Goal: Transaction & Acquisition: Book appointment/travel/reservation

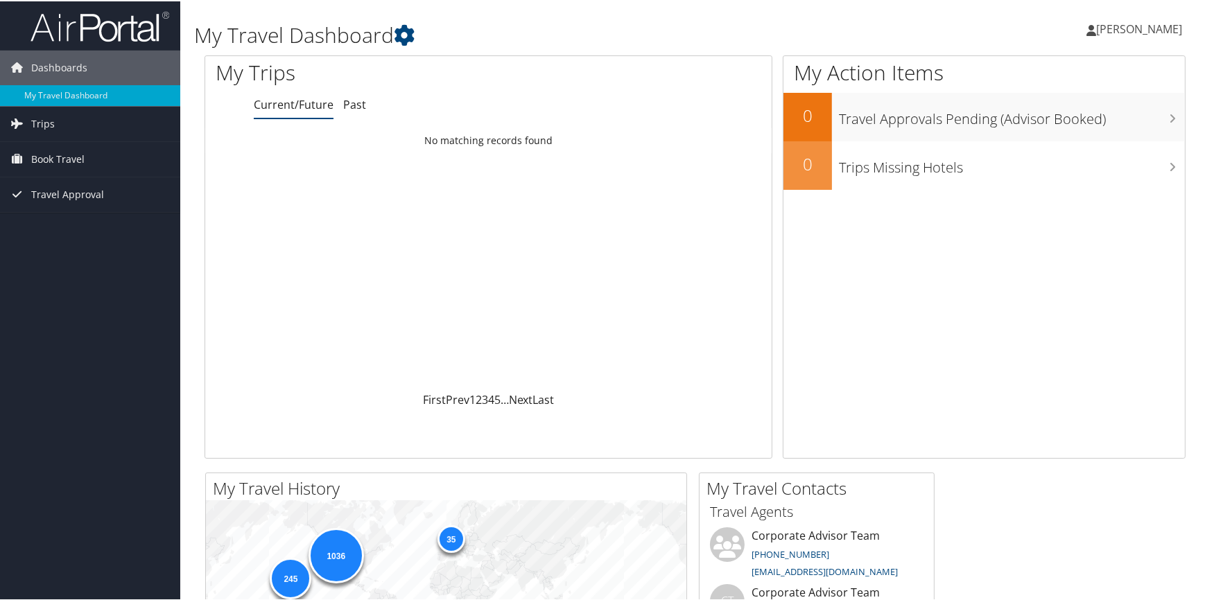
click at [1138, 19] on link "[PERSON_NAME]" at bounding box center [1142, 28] width 110 height 42
click at [1057, 128] on link "View Travel Profile" at bounding box center [1102, 124] width 155 height 24
click at [1138, 30] on span "[PERSON_NAME]" at bounding box center [1139, 27] width 86 height 15
click at [1082, 127] on link "View Travel Profile" at bounding box center [1102, 124] width 155 height 24
click at [53, 120] on link "Trips" at bounding box center [90, 122] width 180 height 35
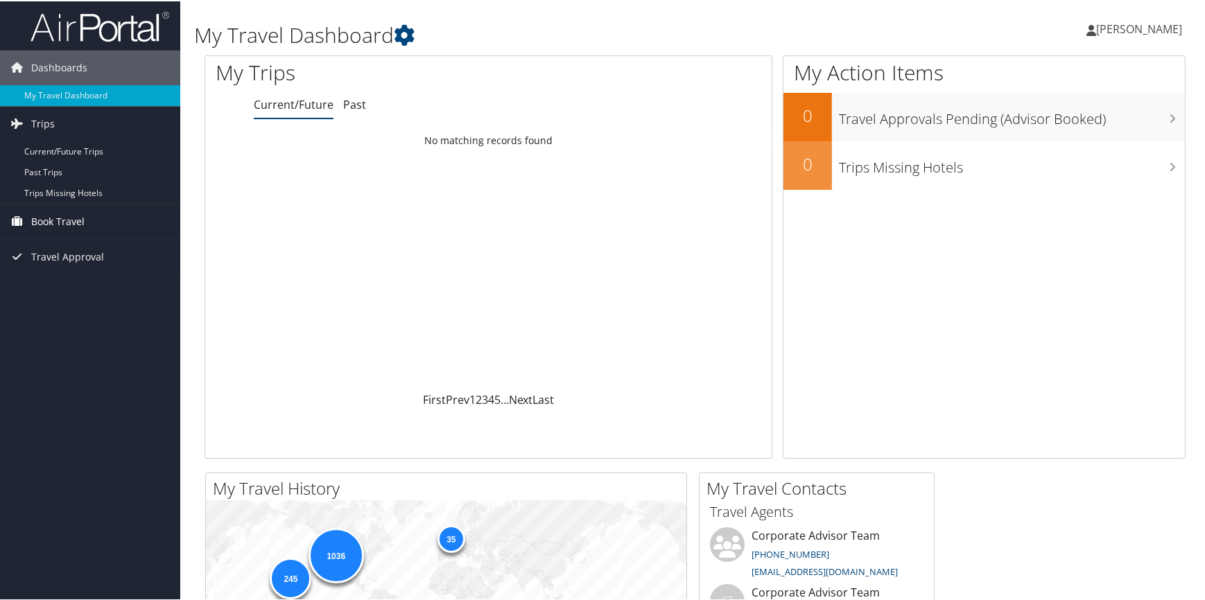
click at [69, 225] on span "Book Travel" at bounding box center [57, 220] width 53 height 35
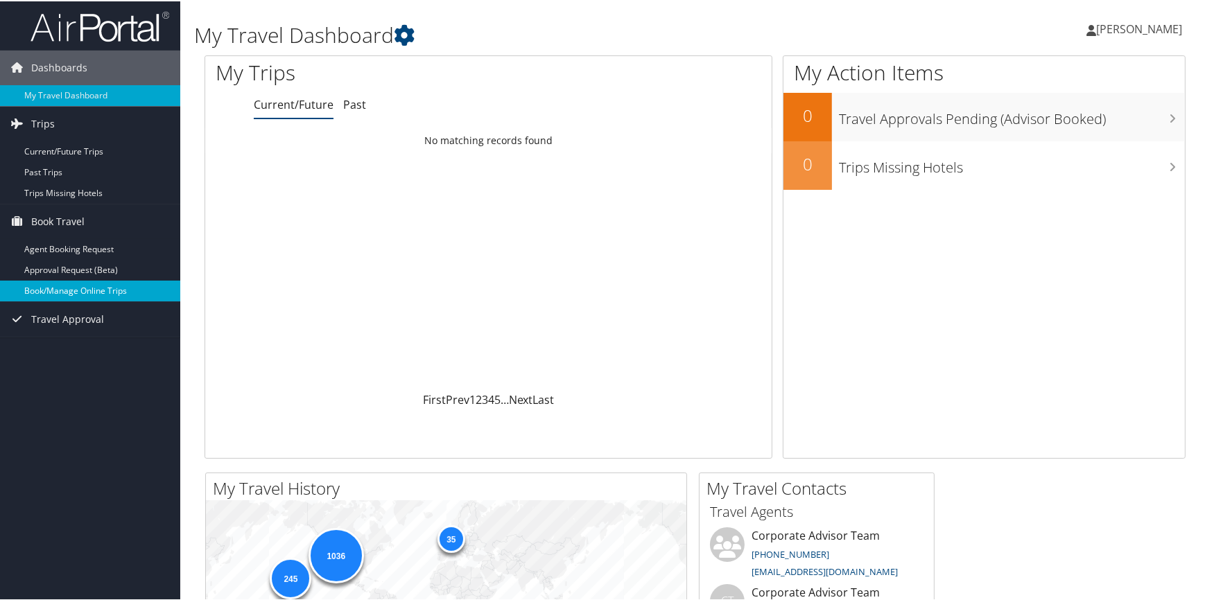
click at [81, 291] on link "Book/Manage Online Trips" at bounding box center [90, 289] width 180 height 21
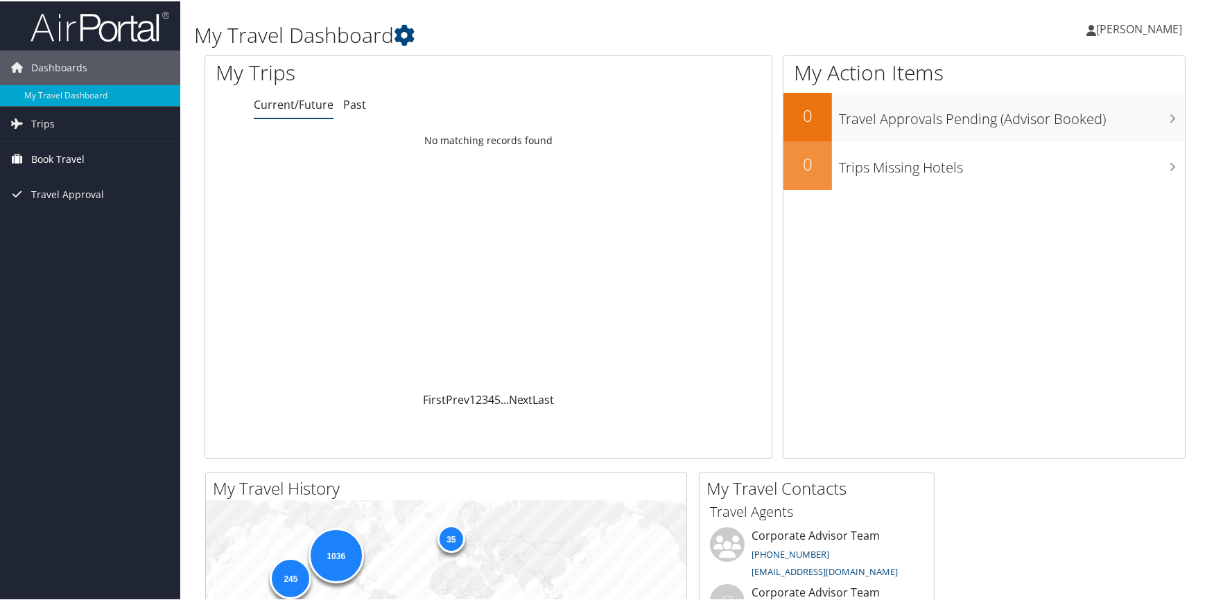
click at [89, 157] on link "Book Travel" at bounding box center [90, 158] width 180 height 35
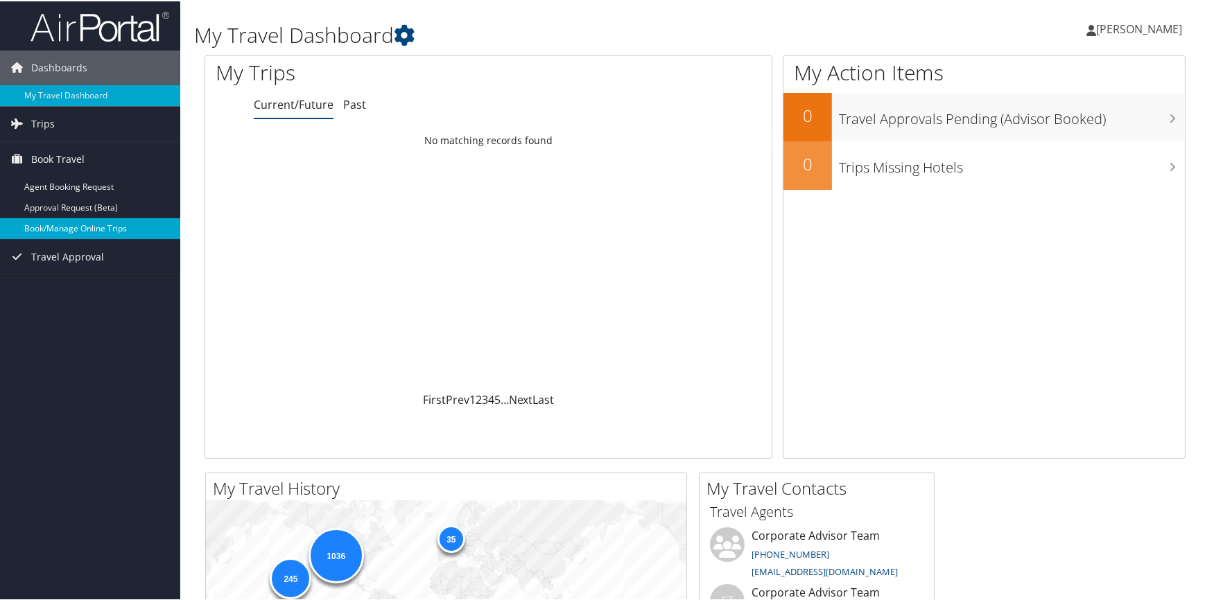
click at [119, 228] on link "Book/Manage Online Trips" at bounding box center [90, 227] width 180 height 21
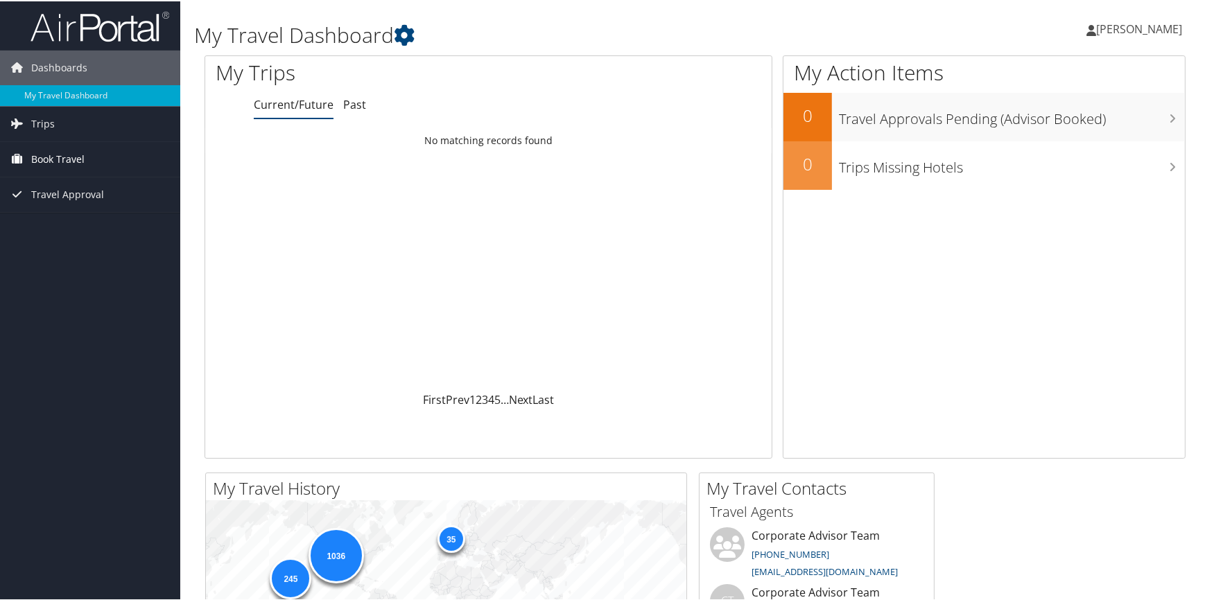
click at [51, 153] on span "Book Travel" at bounding box center [57, 158] width 53 height 35
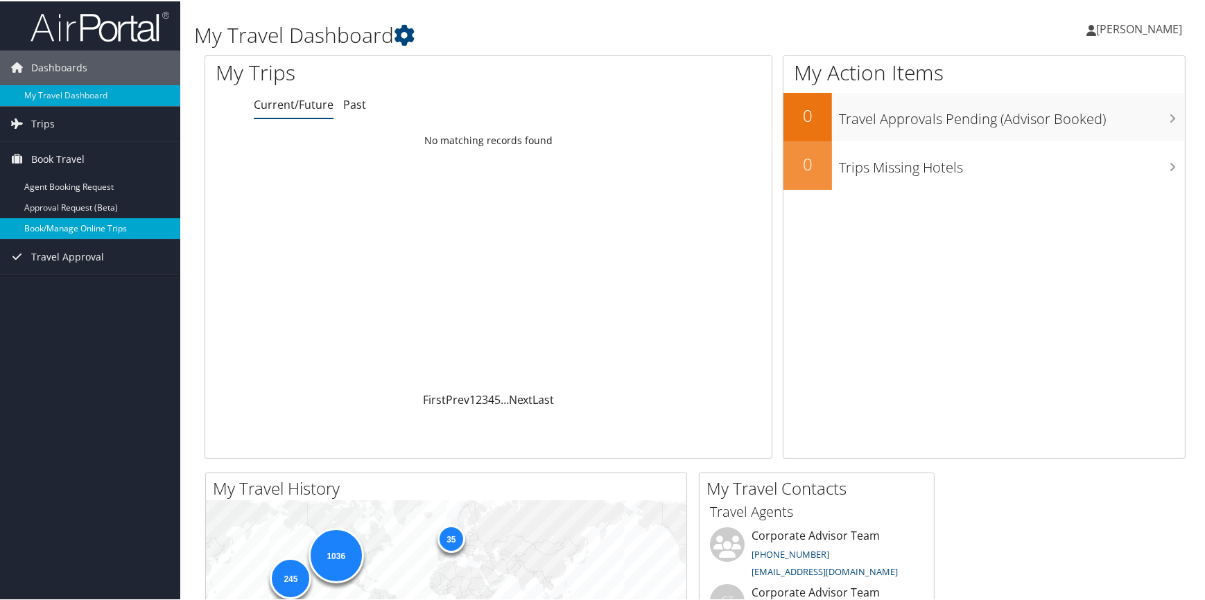
click at [107, 224] on link "Book/Manage Online Trips" at bounding box center [90, 227] width 180 height 21
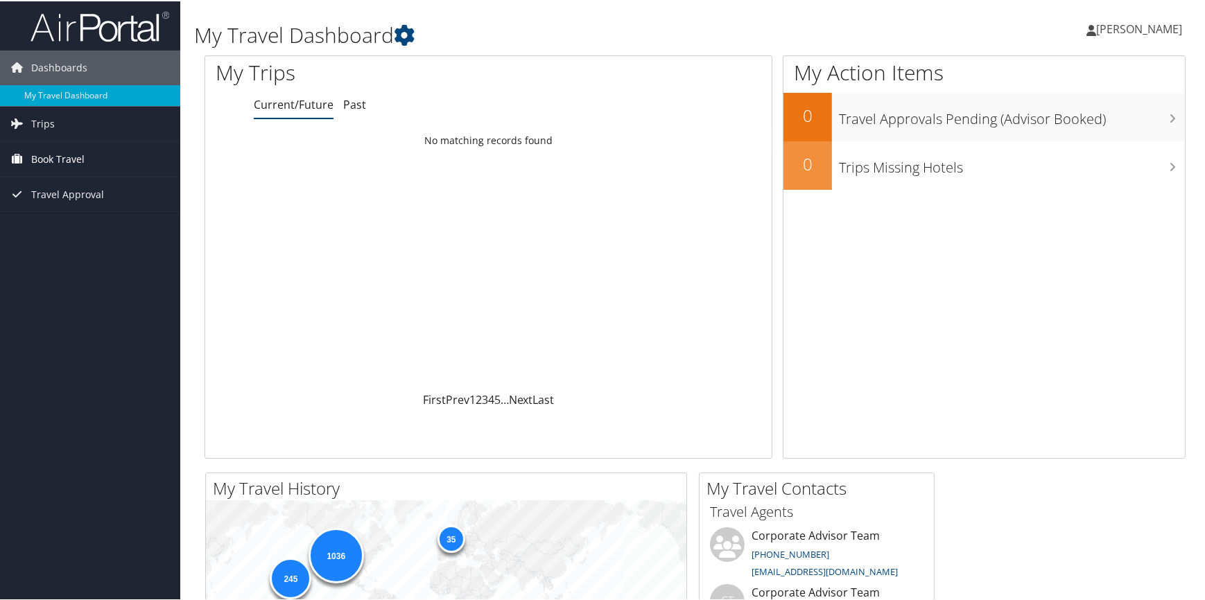
click at [77, 164] on span "Book Travel" at bounding box center [57, 158] width 53 height 35
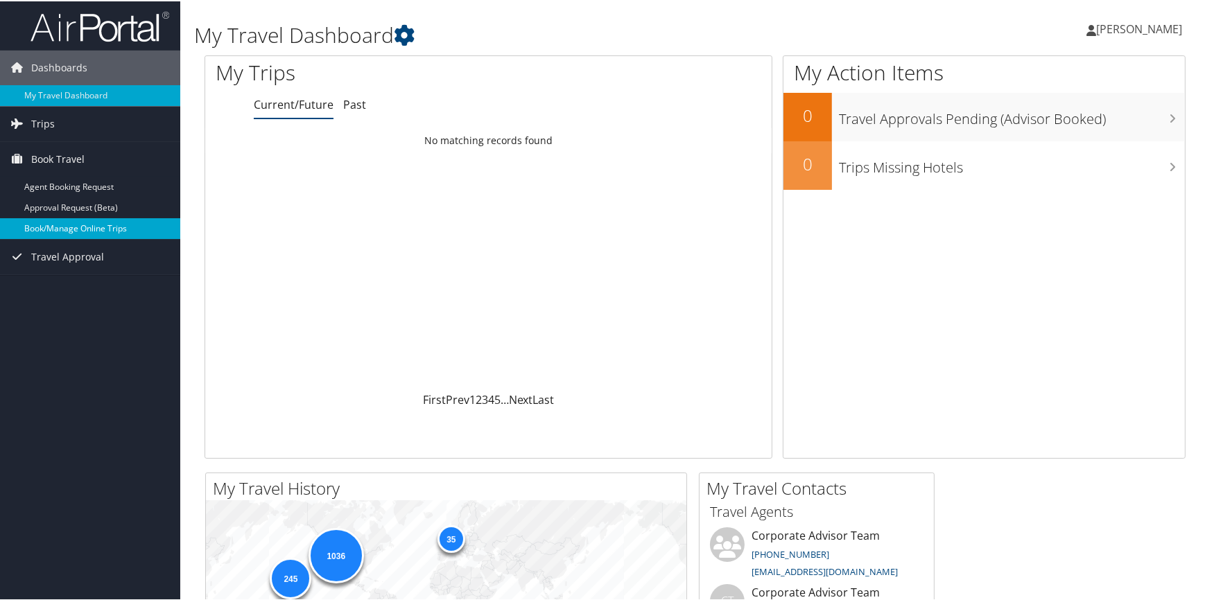
click at [78, 225] on link "Book/Manage Online Trips" at bounding box center [90, 227] width 180 height 21
